Goal: Complete application form

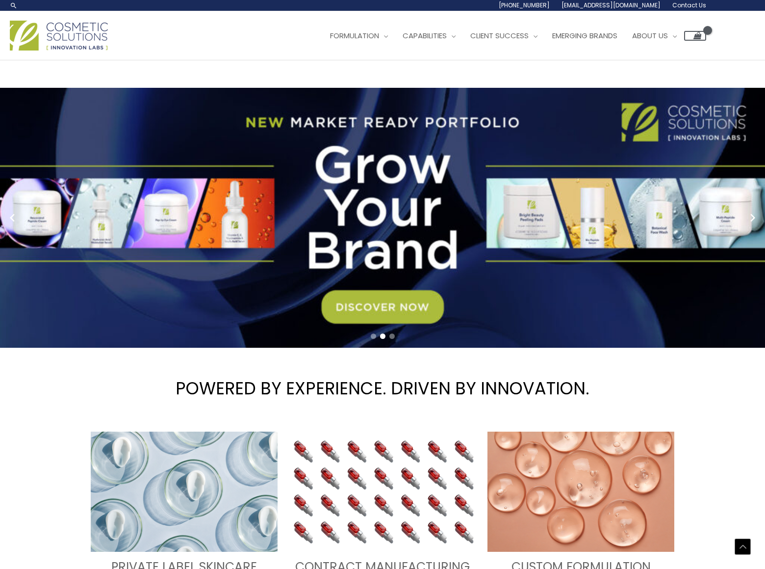
scroll to position [2862, 0]
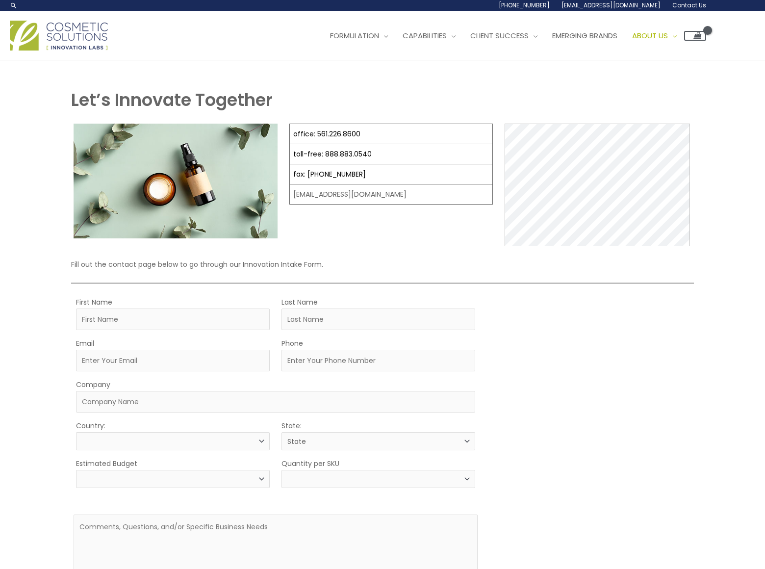
select select
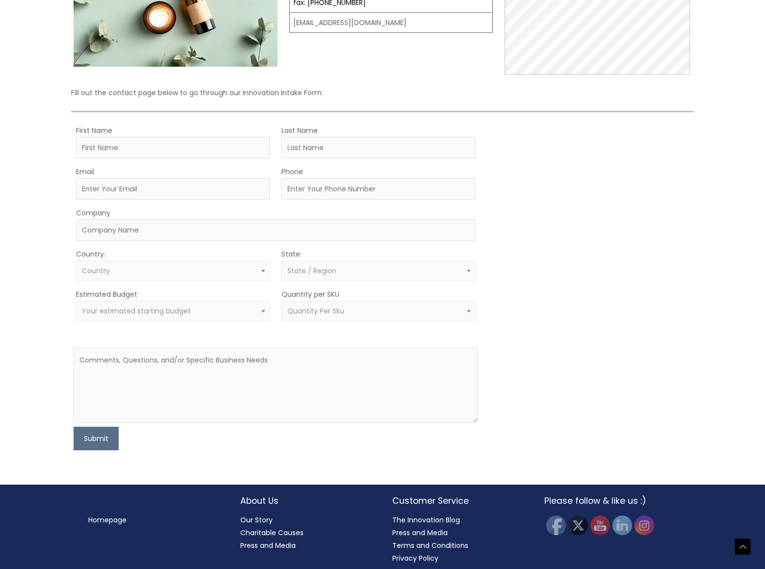
scroll to position [169, 0]
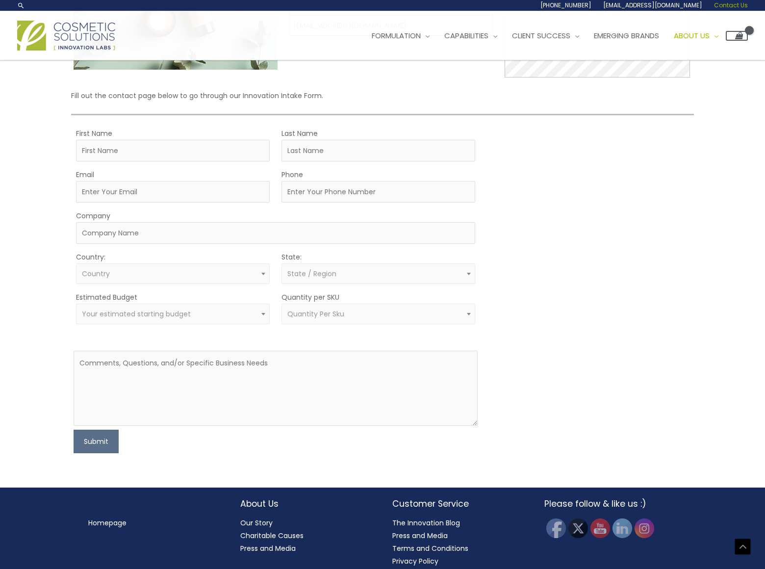
select select "[GEOGRAPHIC_DATA]"
select select "-10000"
select select "3"
select select
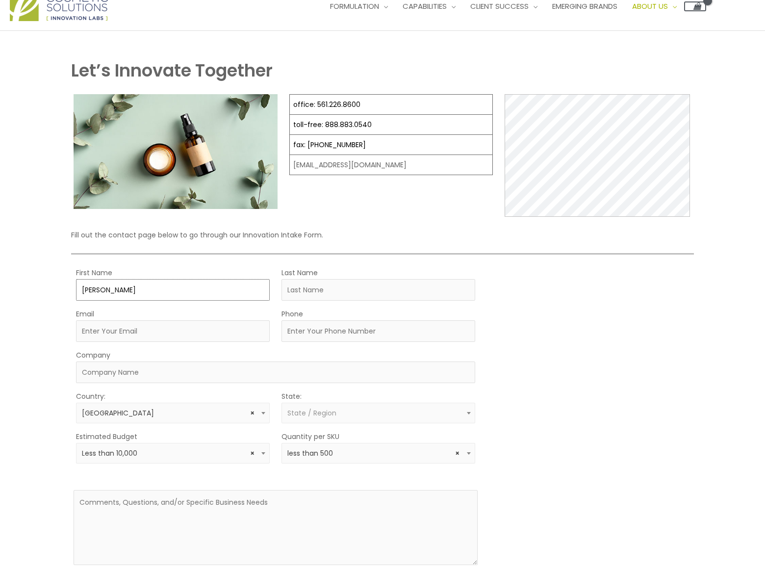
type input "[PERSON_NAME]"
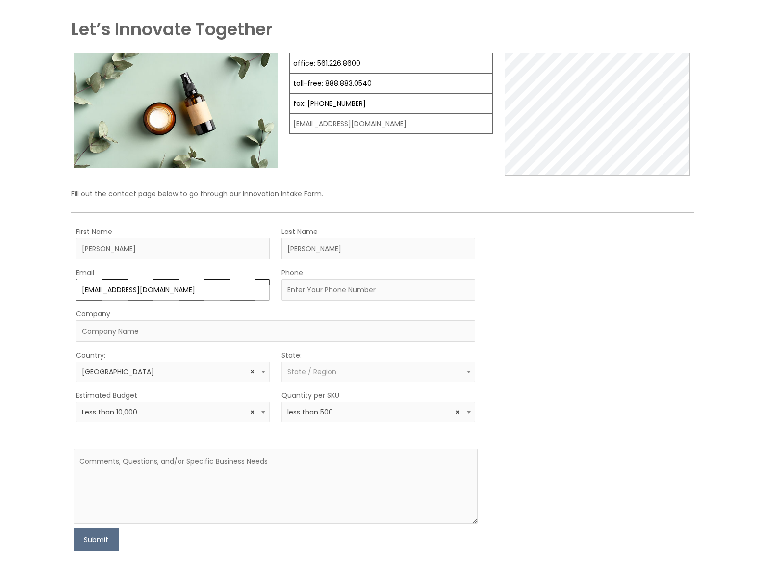
type input "[EMAIL_ADDRESS][DOMAIN_NAME]"
type input "8054002077"
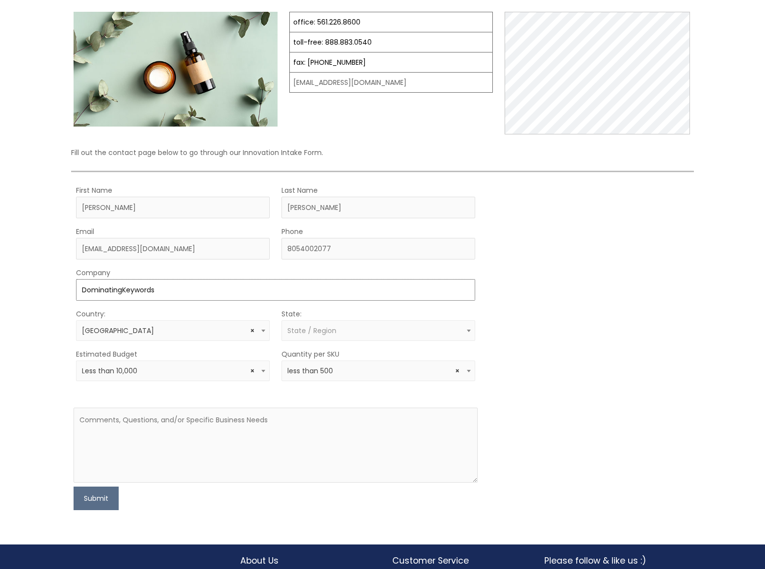
type input "DominatingKeywords"
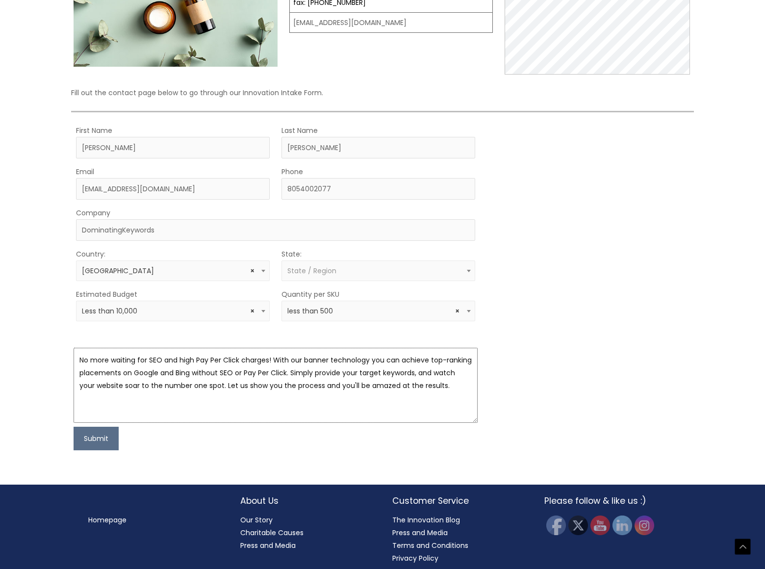
type textarea "No more waiting for SEO and high Pay Per Click charges! With our banner technol…"
click at [96, 433] on button "Submit" at bounding box center [96, 439] width 45 height 24
